Goal: Transaction & Acquisition: Purchase product/service

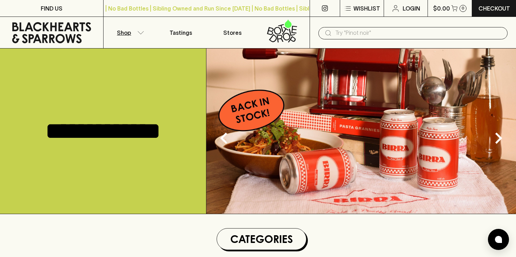
click at [142, 32] on icon "button" at bounding box center [140, 33] width 7 height 4
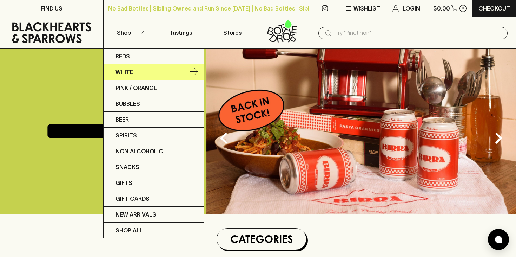
click at [125, 72] on p "White" at bounding box center [125, 72] width 18 height 8
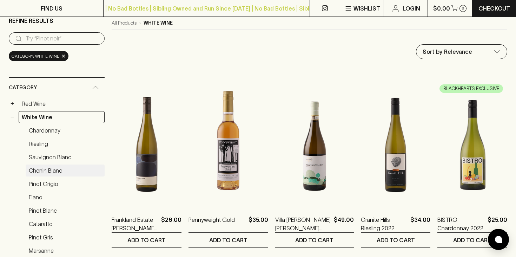
scroll to position [58, 0]
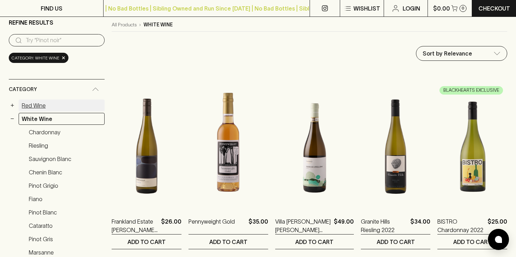
click at [29, 105] on link "Red Wine" at bounding box center [62, 105] width 86 height 12
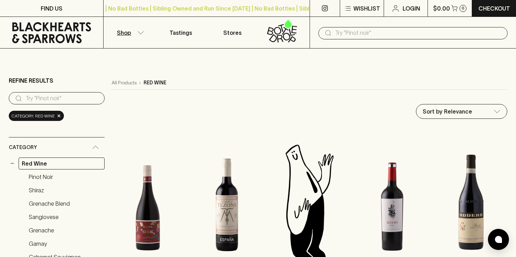
click at [120, 31] on p "Shop" at bounding box center [124, 32] width 14 height 8
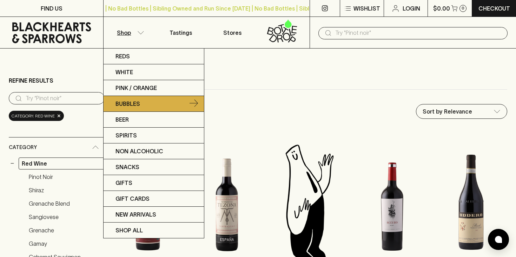
click at [118, 100] on p "Bubbles" at bounding box center [128, 103] width 25 height 8
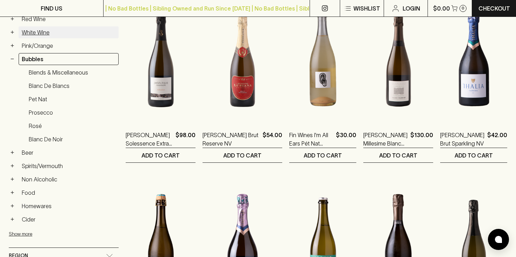
scroll to position [145, 0]
